Goal: Task Accomplishment & Management: Use online tool/utility

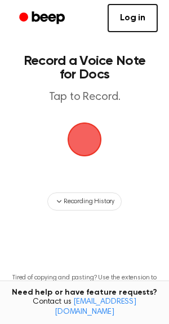
click at [80, 142] on span "button" at bounding box center [85, 140] width 32 height 32
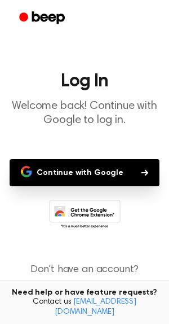
click at [116, 170] on button "Continue with Google" at bounding box center [85, 172] width 150 height 27
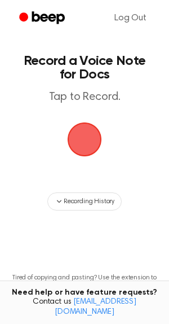
click at [79, 142] on span "button" at bounding box center [85, 140] width 32 height 32
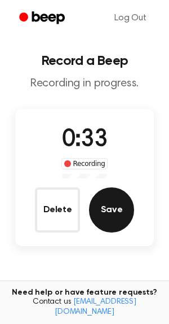
click at [103, 207] on button "Save" at bounding box center [111, 209] width 45 height 45
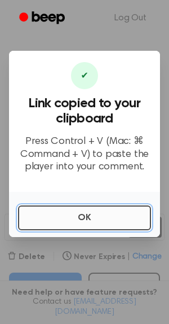
click at [80, 220] on button "OK" at bounding box center [84, 217] width 133 height 25
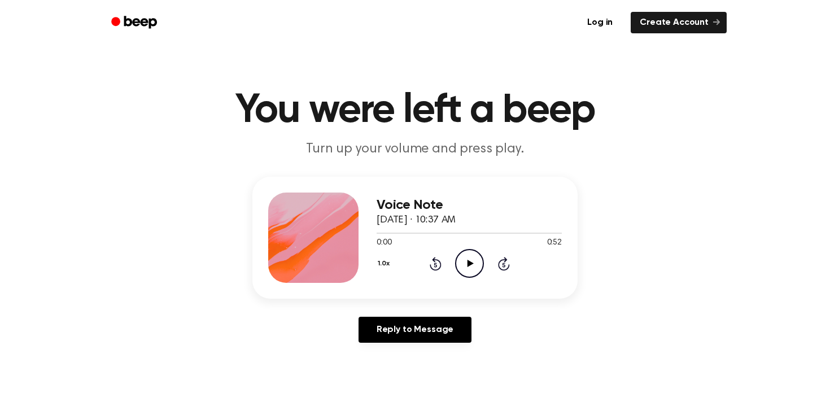
click at [467, 278] on div "Voice Note [DATE] · 10:37 AM 0:00 0:52 Your browser does not support the [objec…" at bounding box center [469, 238] width 185 height 90
click at [467, 260] on icon at bounding box center [470, 263] width 6 height 7
click at [443, 234] on div at bounding box center [469, 232] width 185 height 9
click at [472, 258] on icon "Pause Audio" at bounding box center [469, 263] width 29 height 29
